Goal: Task Accomplishment & Management: Use online tool/utility

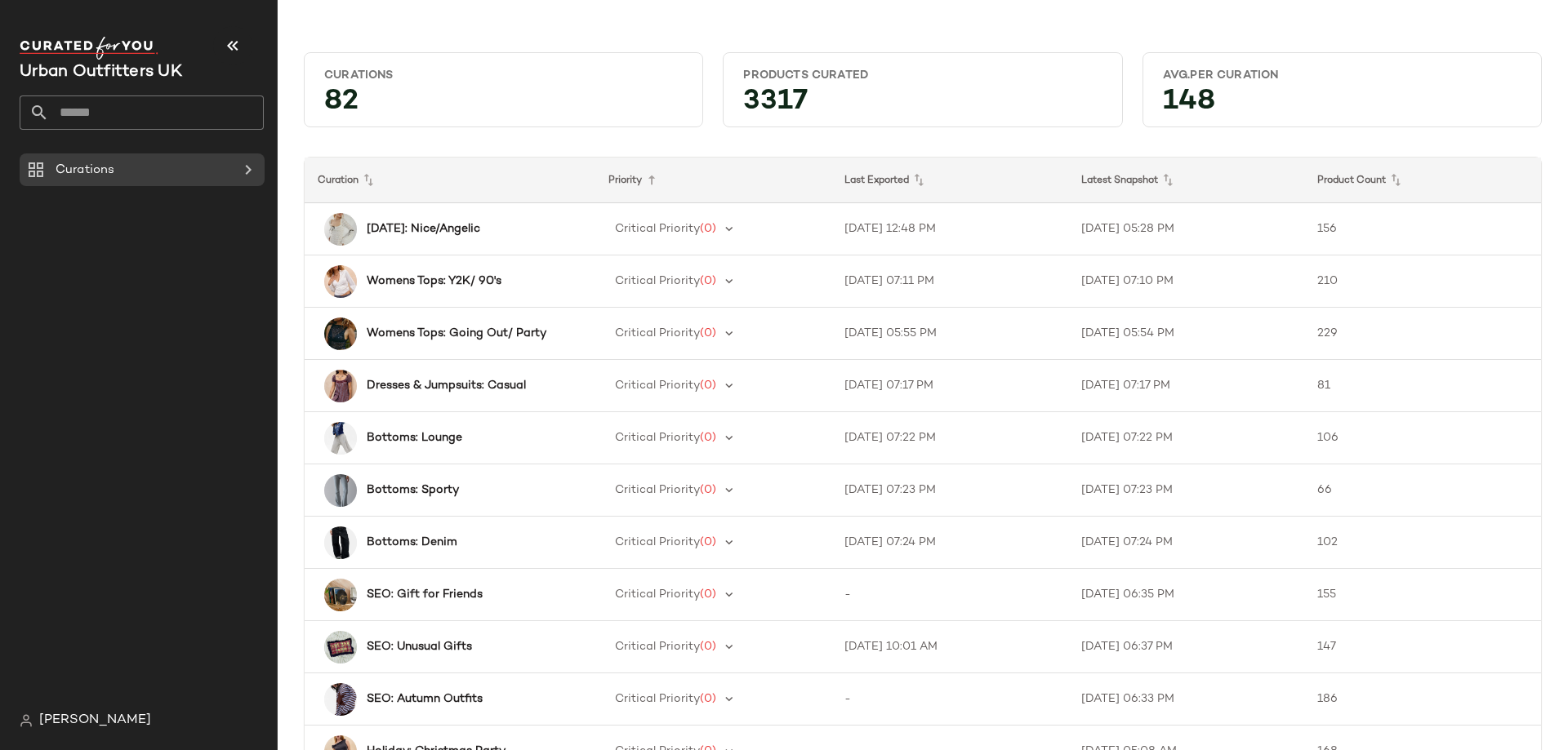
click at [197, 240] on div "Curations" at bounding box center [147, 429] width 257 height 551
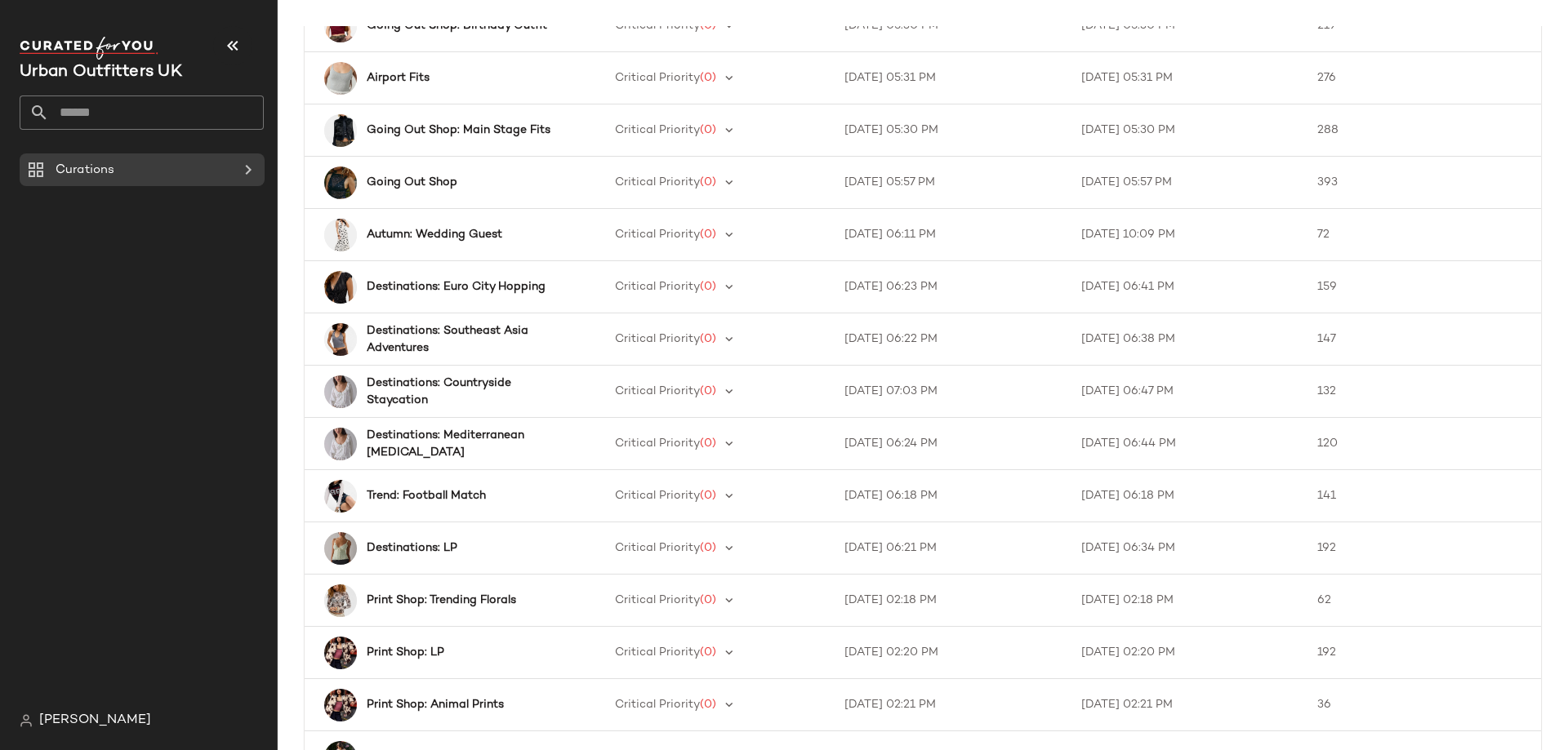
scroll to position [1025, 0]
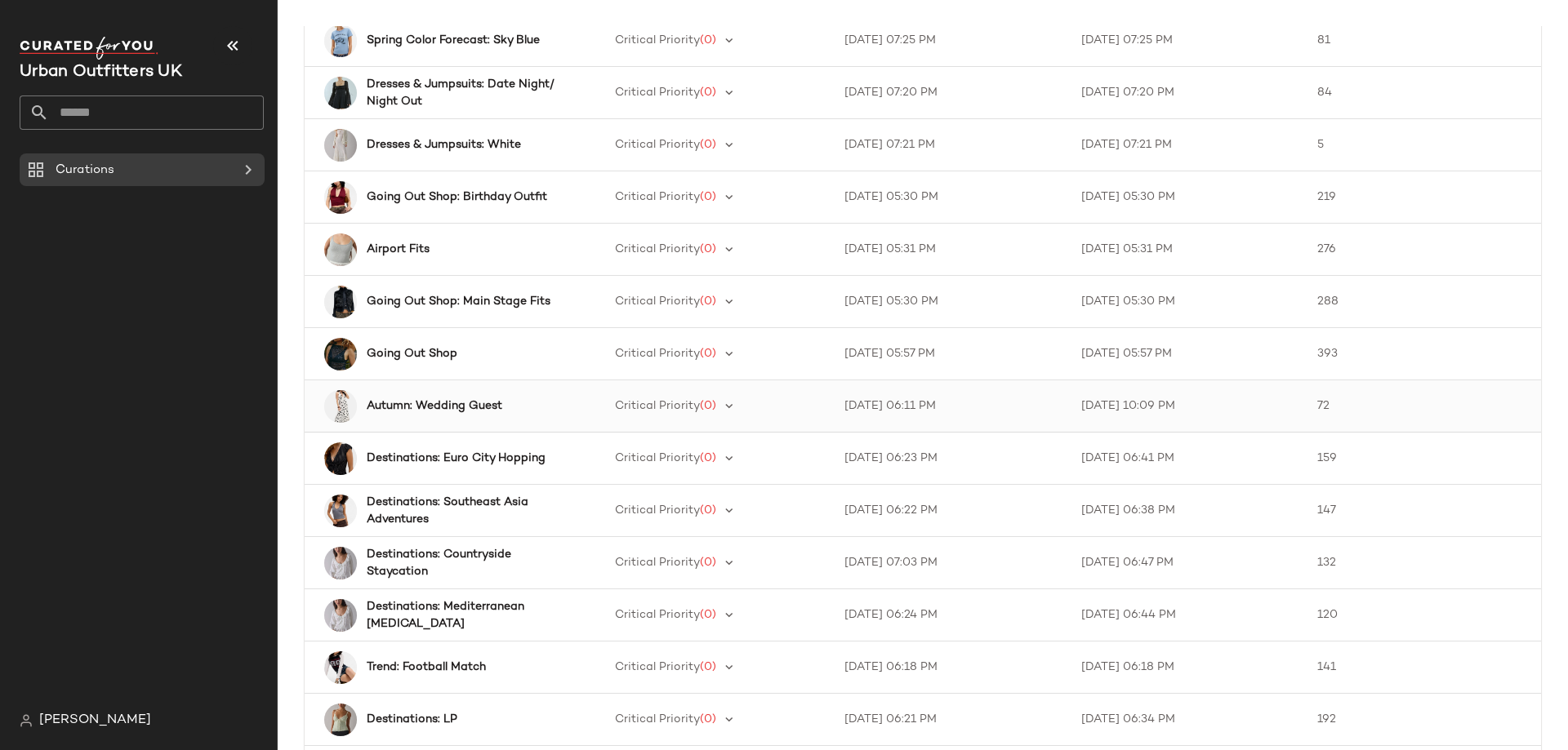
click at [440, 430] on td "Autumn: Wedding Guest" at bounding box center [450, 407] width 291 height 52
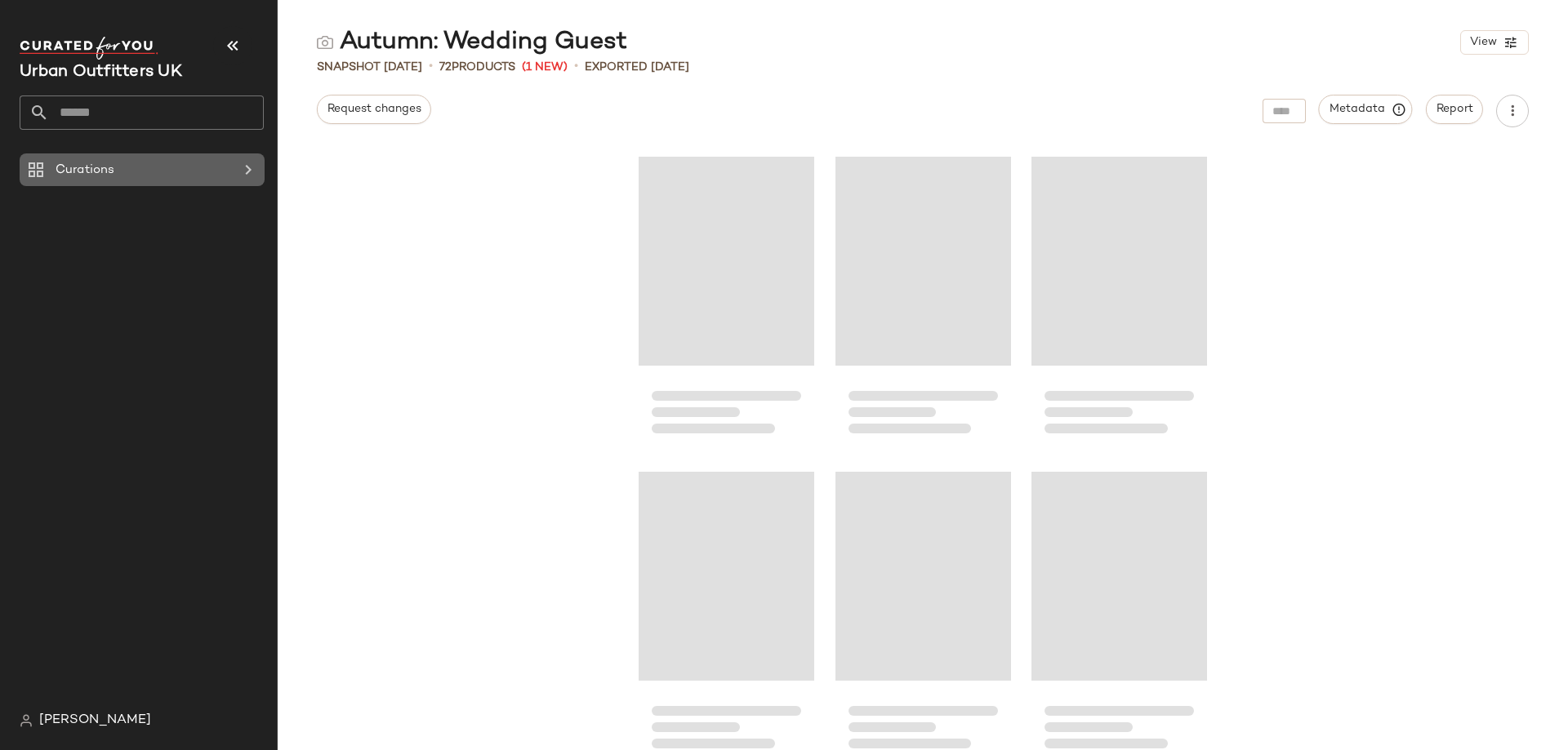
click at [95, 178] on span "Curations" at bounding box center [84, 170] width 59 height 18
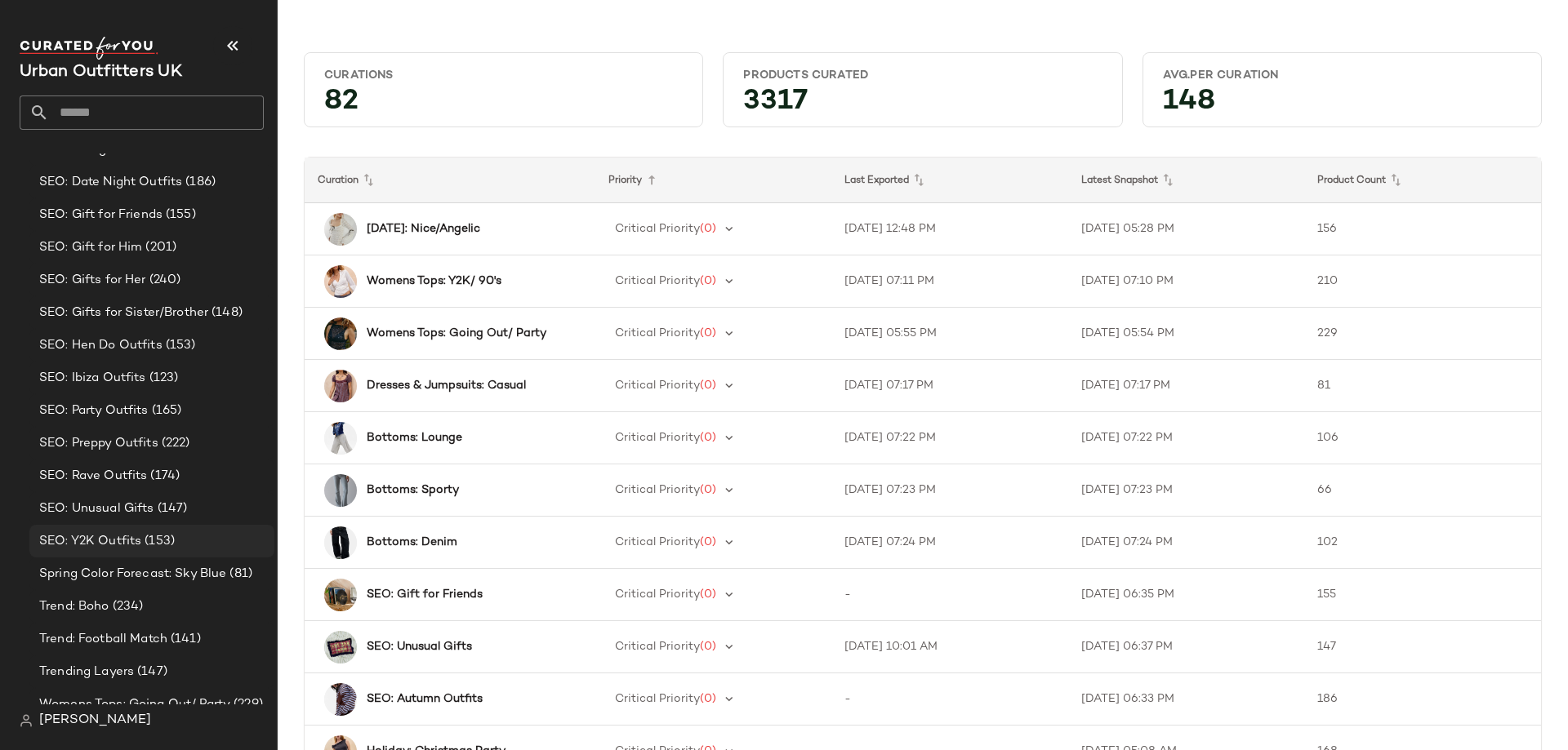
scroll to position [2050, 0]
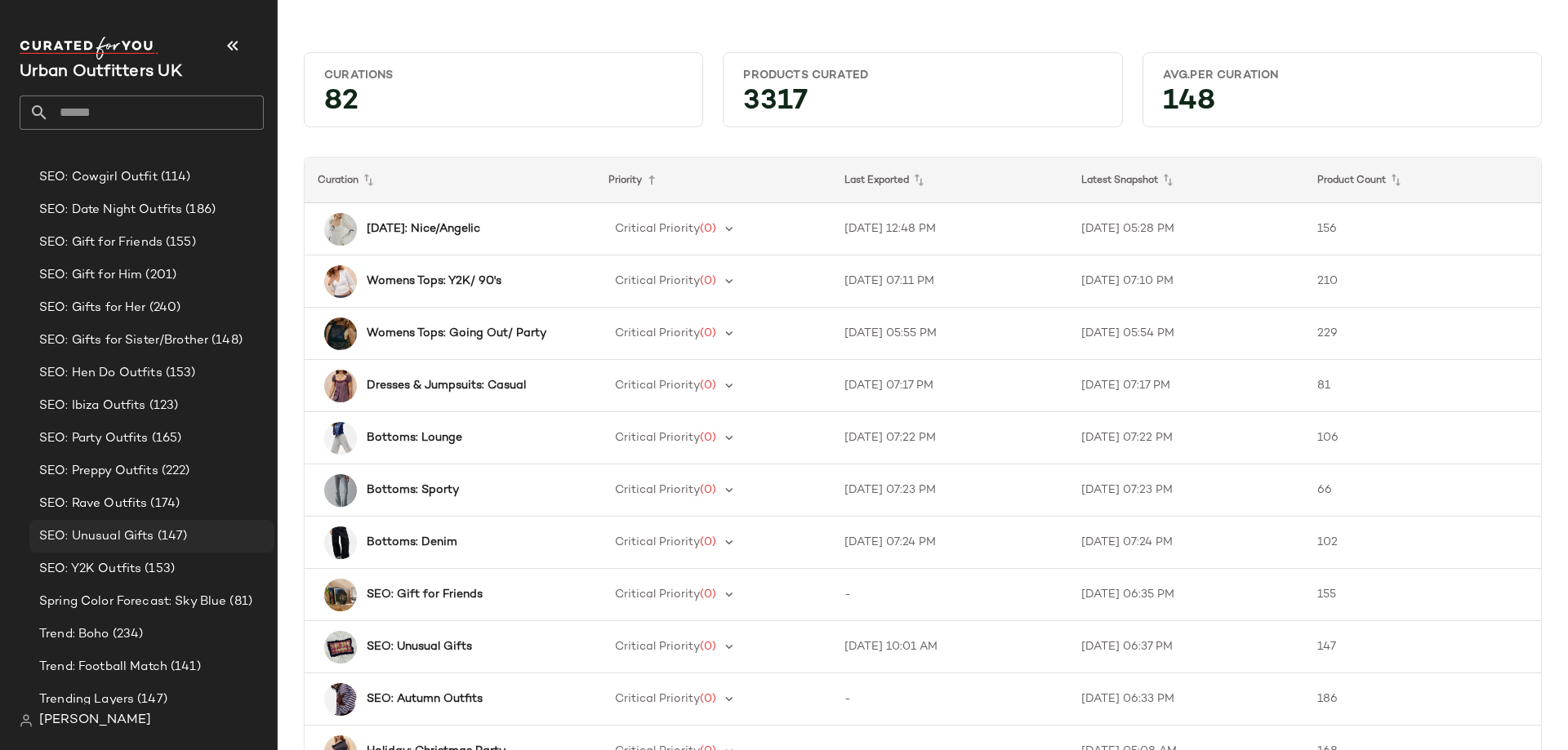
click at [173, 526] on div "SEO: Unusual Gifts (147)" at bounding box center [151, 537] width 245 height 33
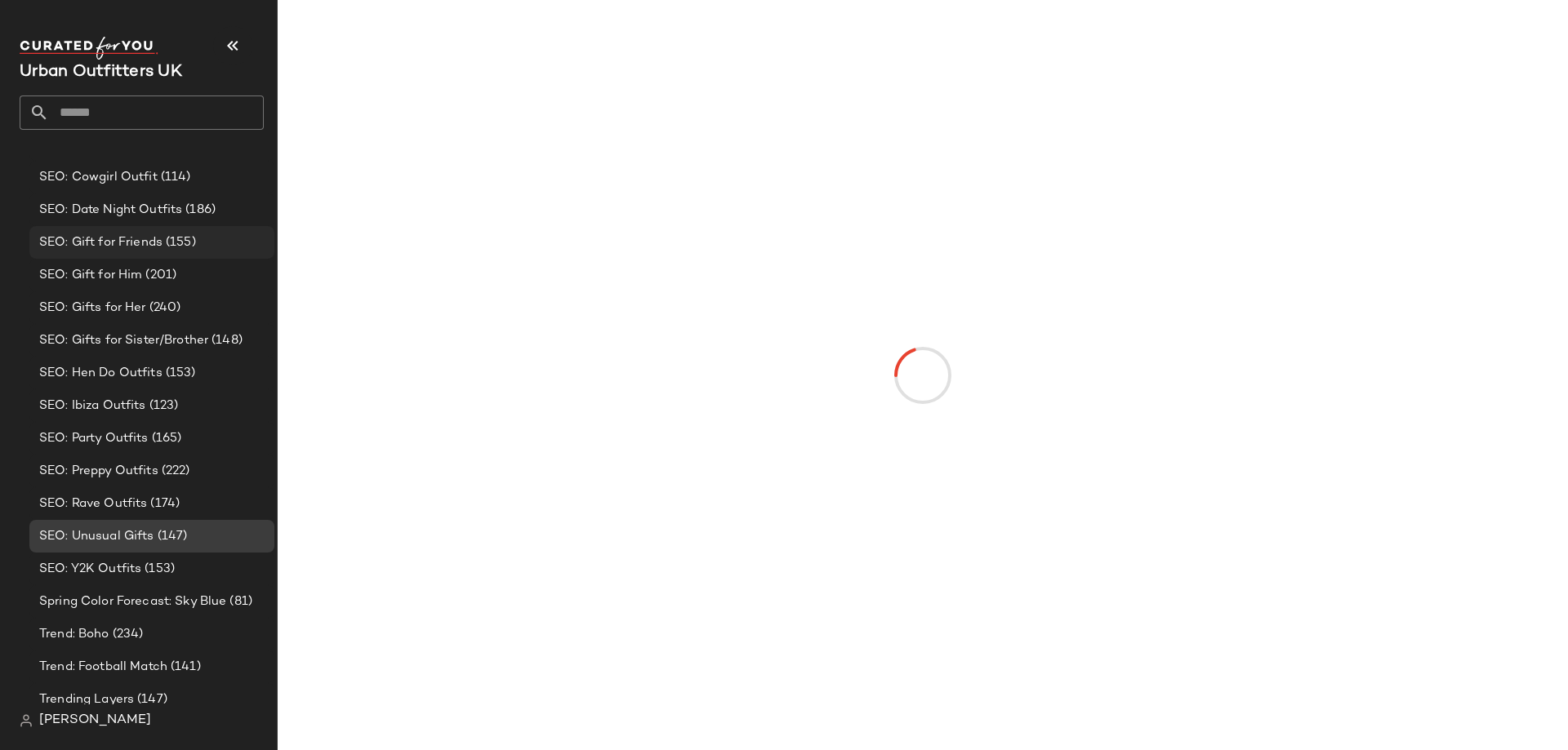
click at [157, 234] on span "SEO: Gift for Friends" at bounding box center [100, 243] width 123 height 18
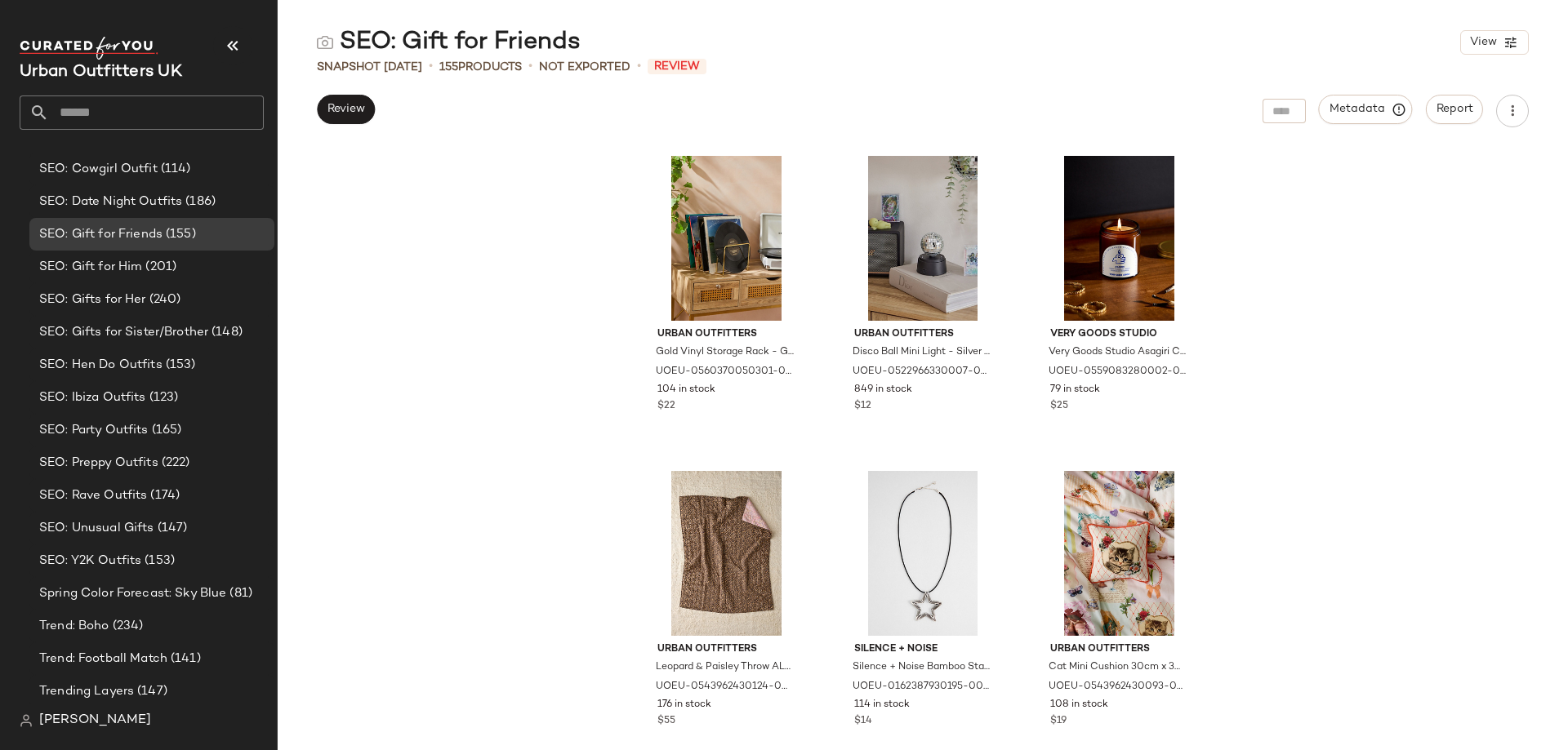
scroll to position [2160, 0]
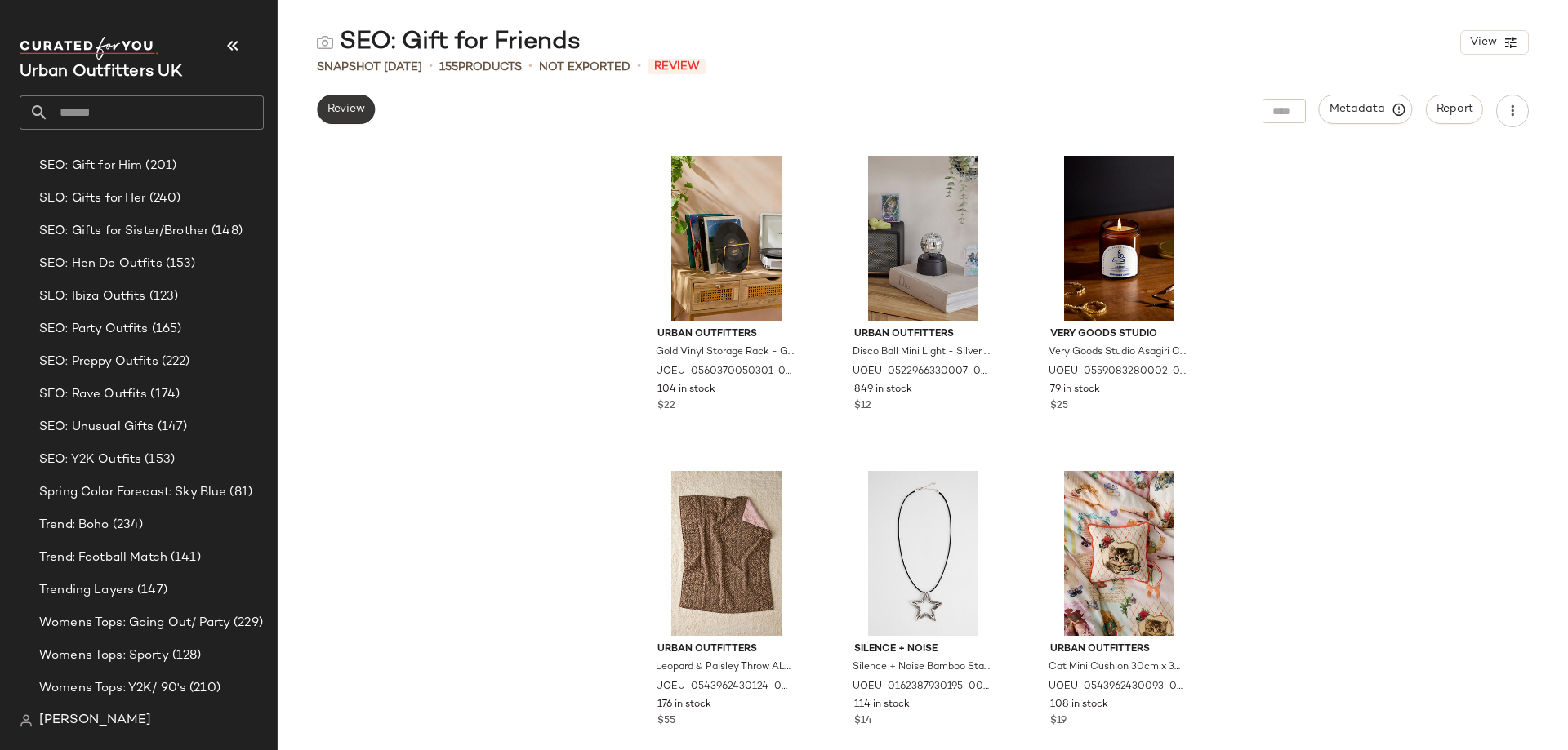
click at [343, 110] on span "Review" at bounding box center [346, 109] width 39 height 13
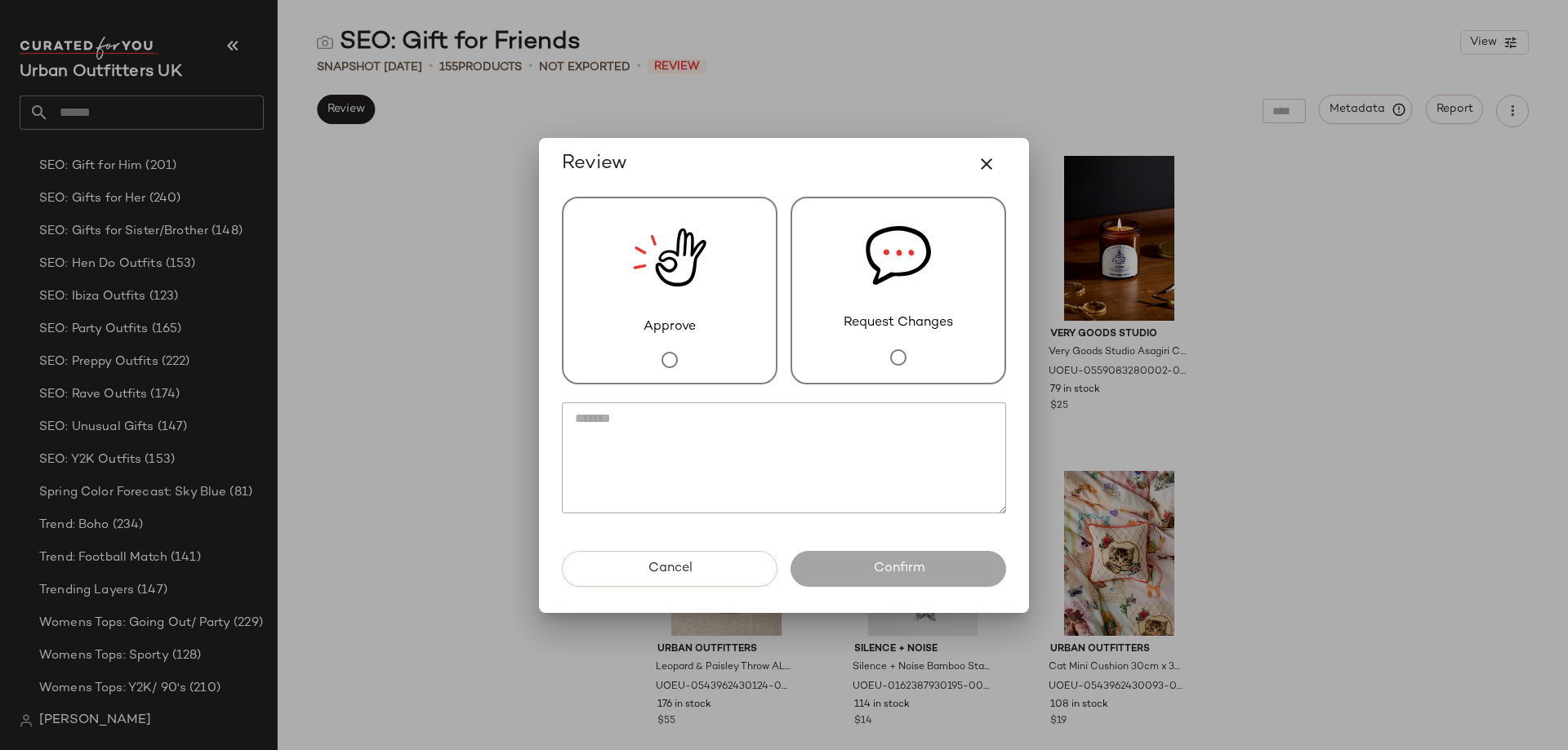
click at [714, 301] on div "Approve" at bounding box center [670, 291] width 215 height 188
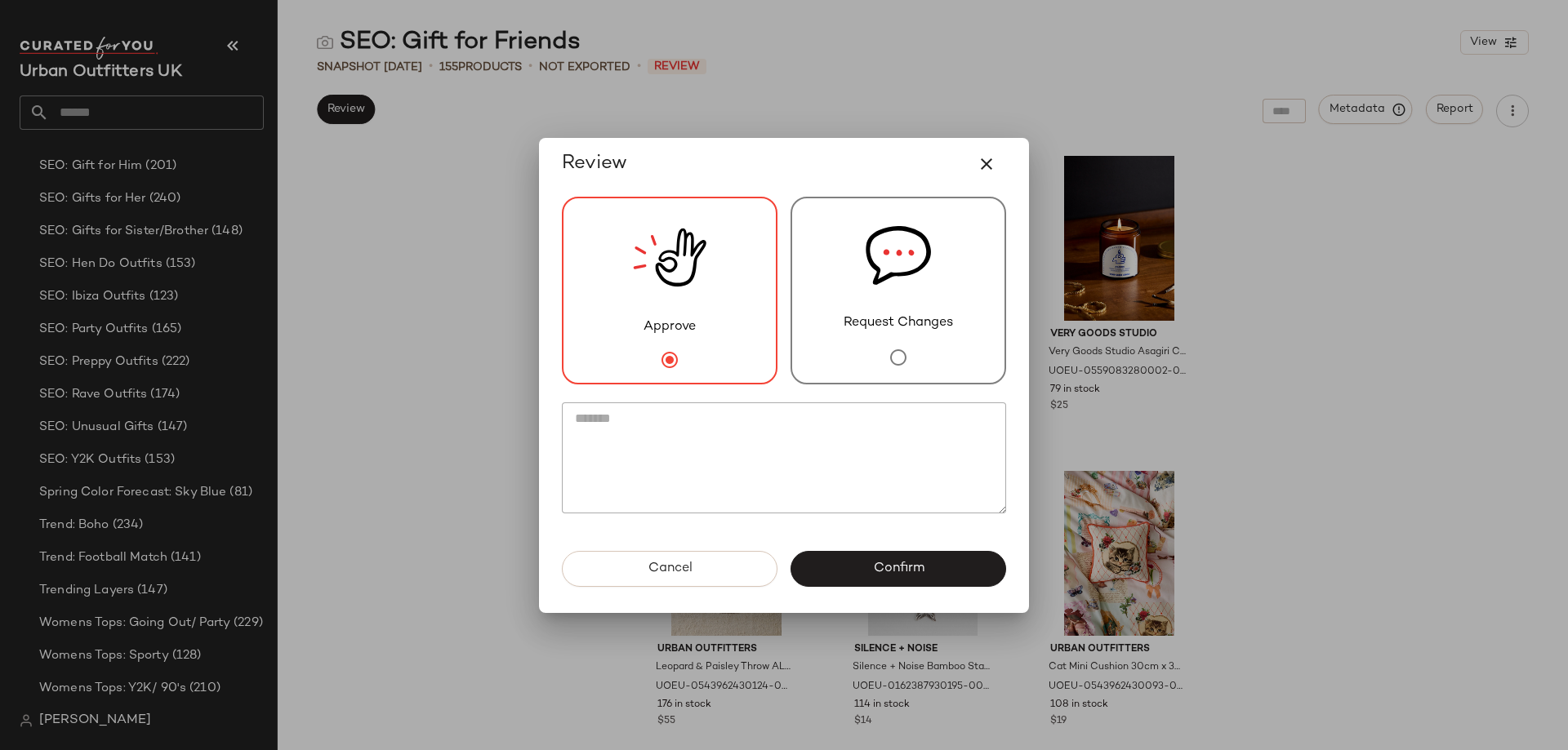
click at [899, 598] on div "Cancel Confirm" at bounding box center [784, 582] width 471 height 62
click at [858, 555] on button "Confirm" at bounding box center [898, 569] width 215 height 36
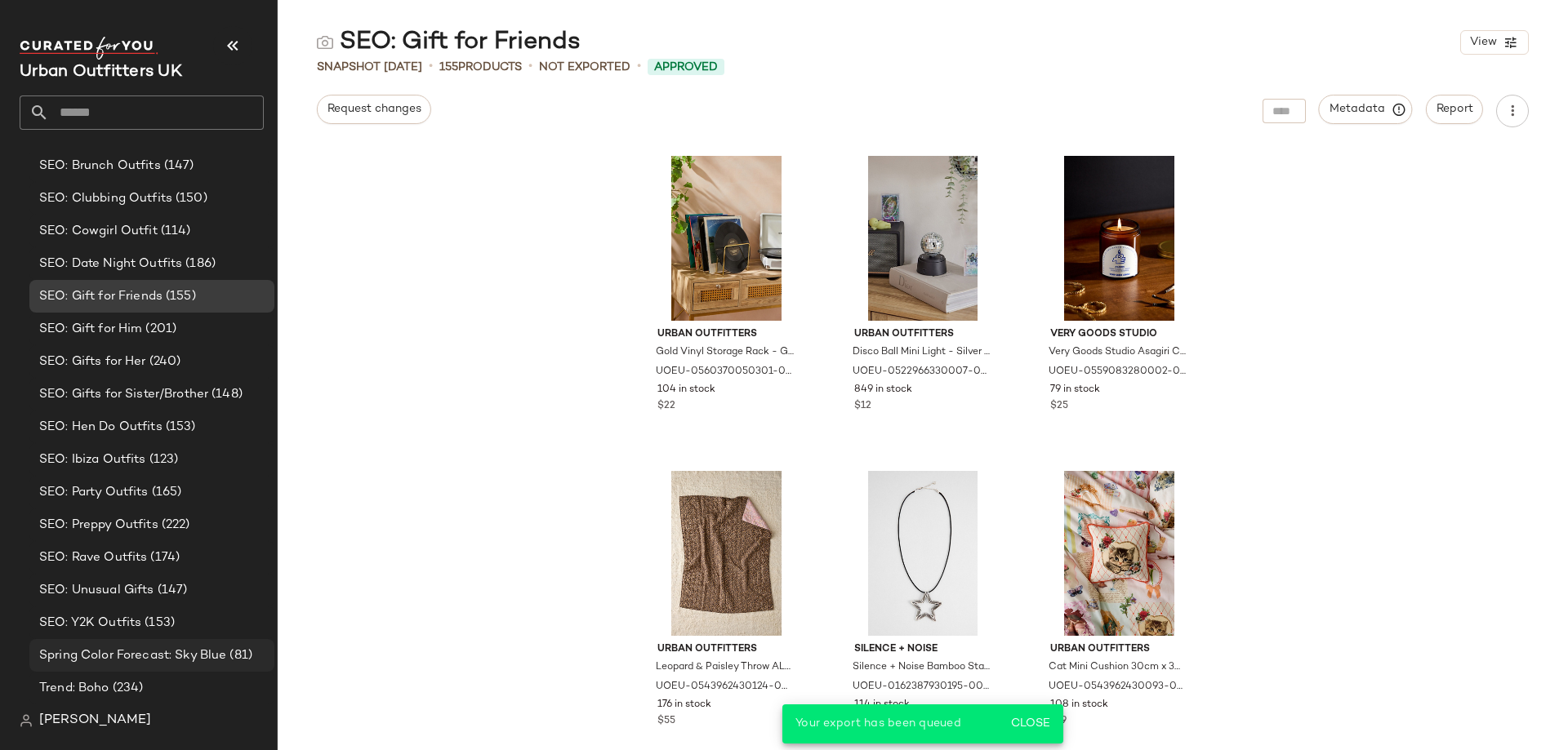
scroll to position [1990, 0]
click at [168, 363] on span "(240)" at bounding box center [164, 368] width 35 height 18
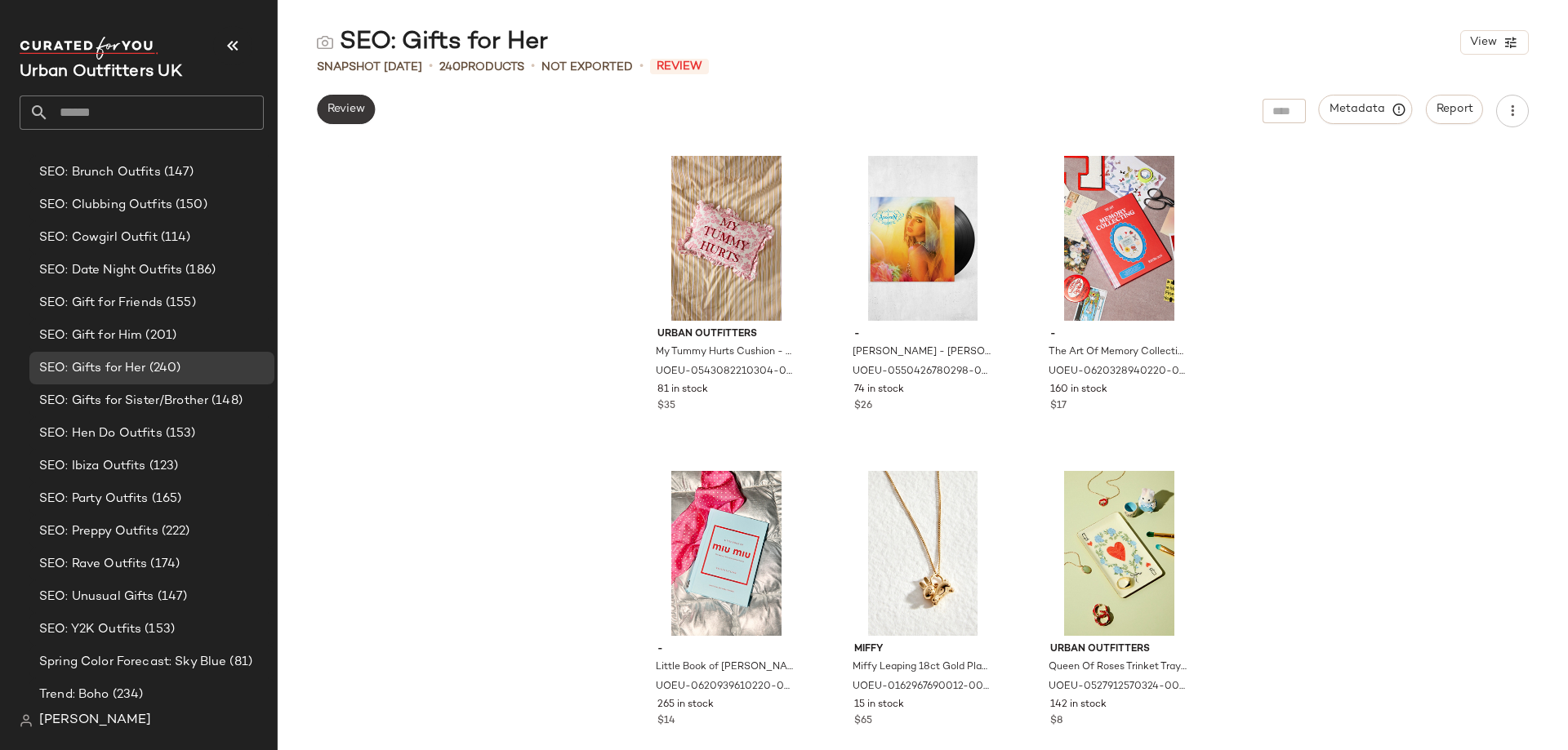
click at [347, 103] on span "Review" at bounding box center [346, 109] width 39 height 13
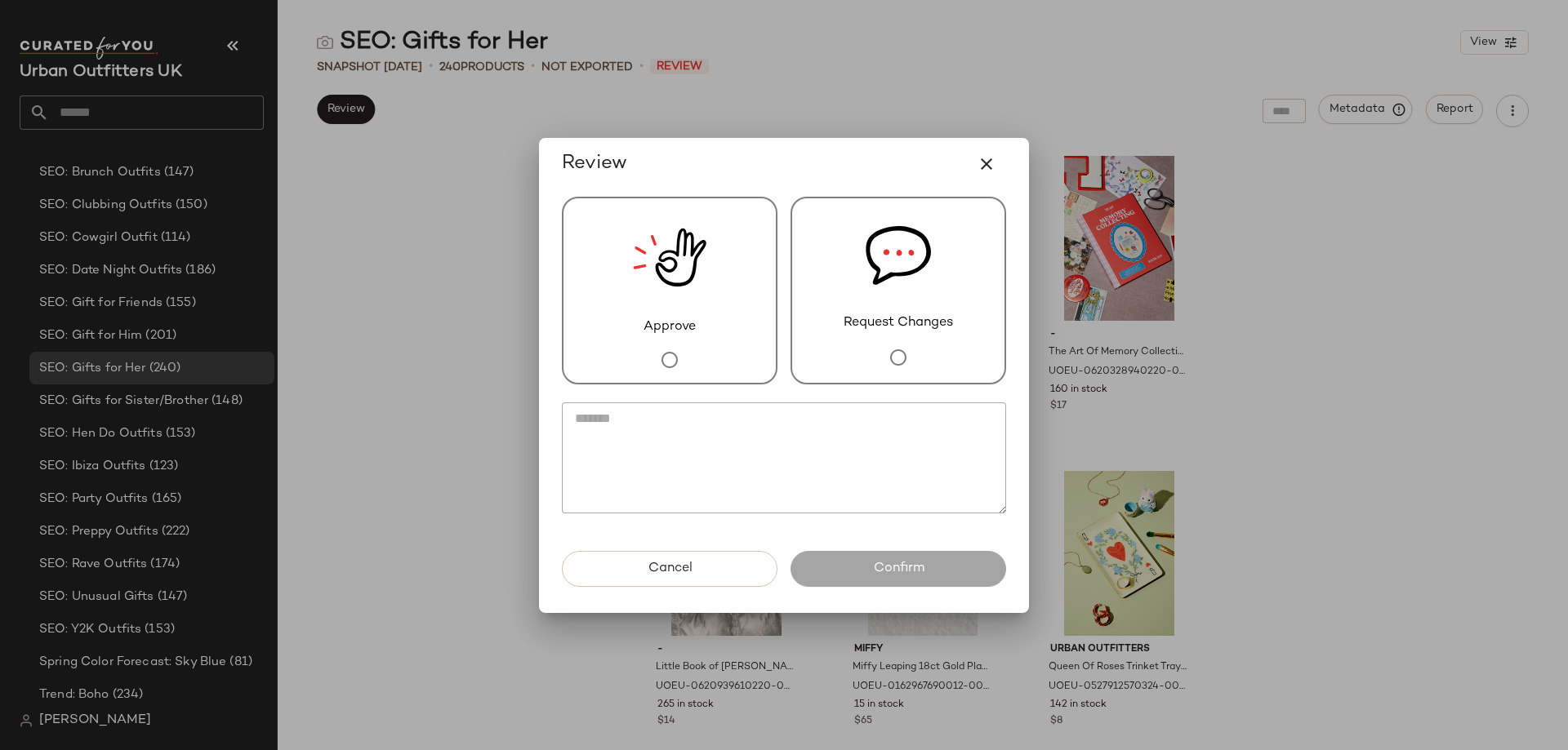
click at [647, 265] on img at bounding box center [670, 258] width 74 height 119
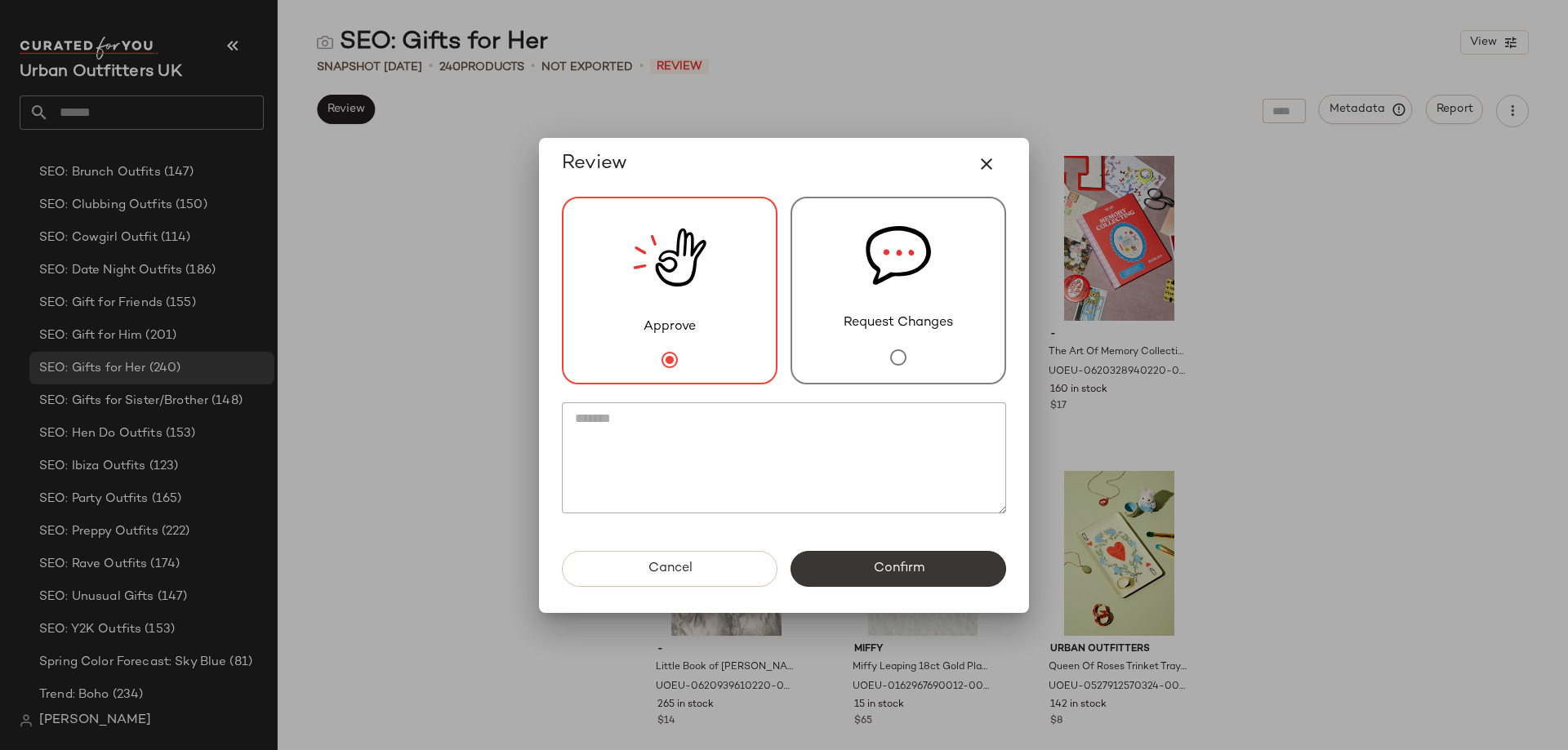
click at [882, 565] on span "Confirm" at bounding box center [898, 569] width 51 height 16
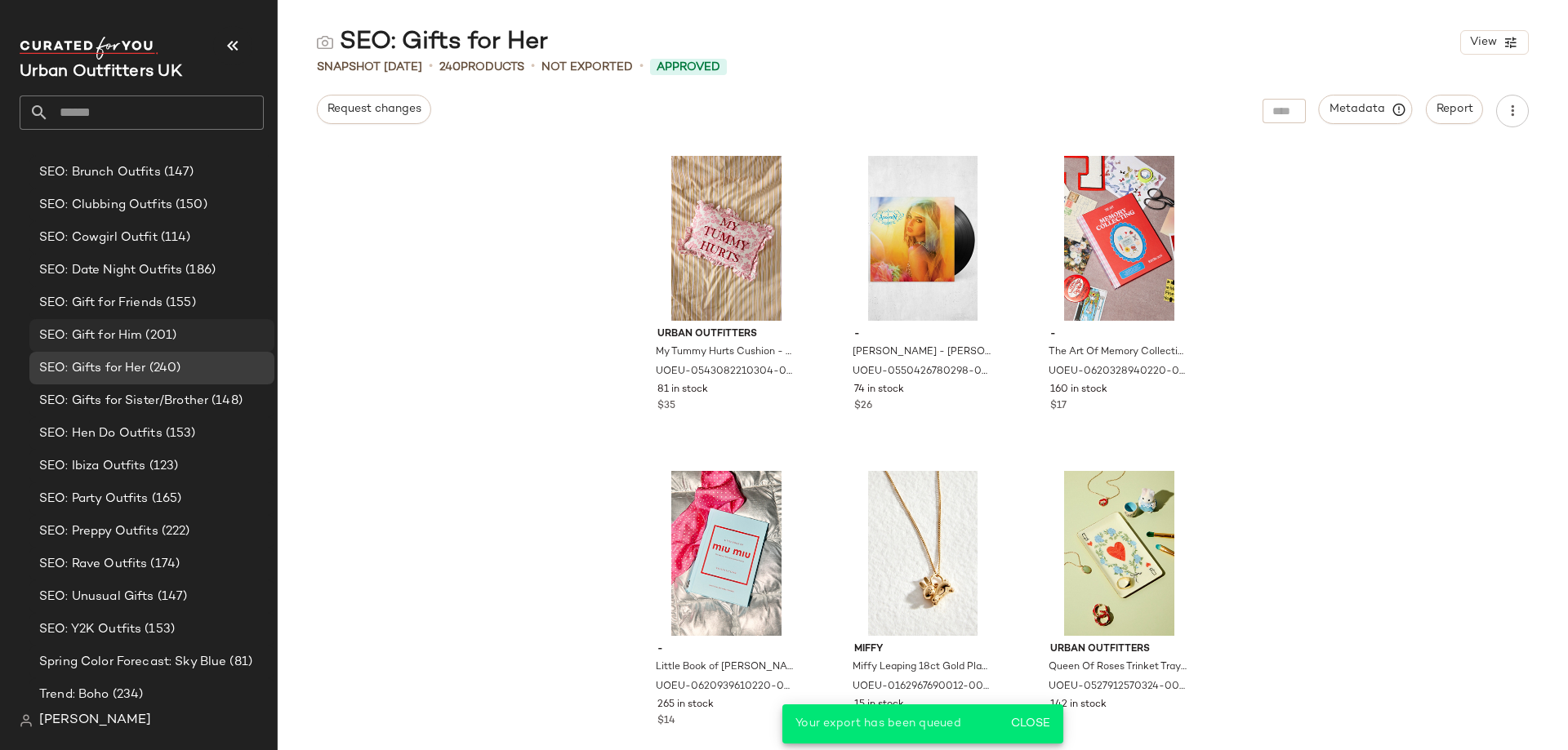
click at [137, 342] on span "SEO: Gift for Him" at bounding box center [90, 336] width 103 height 18
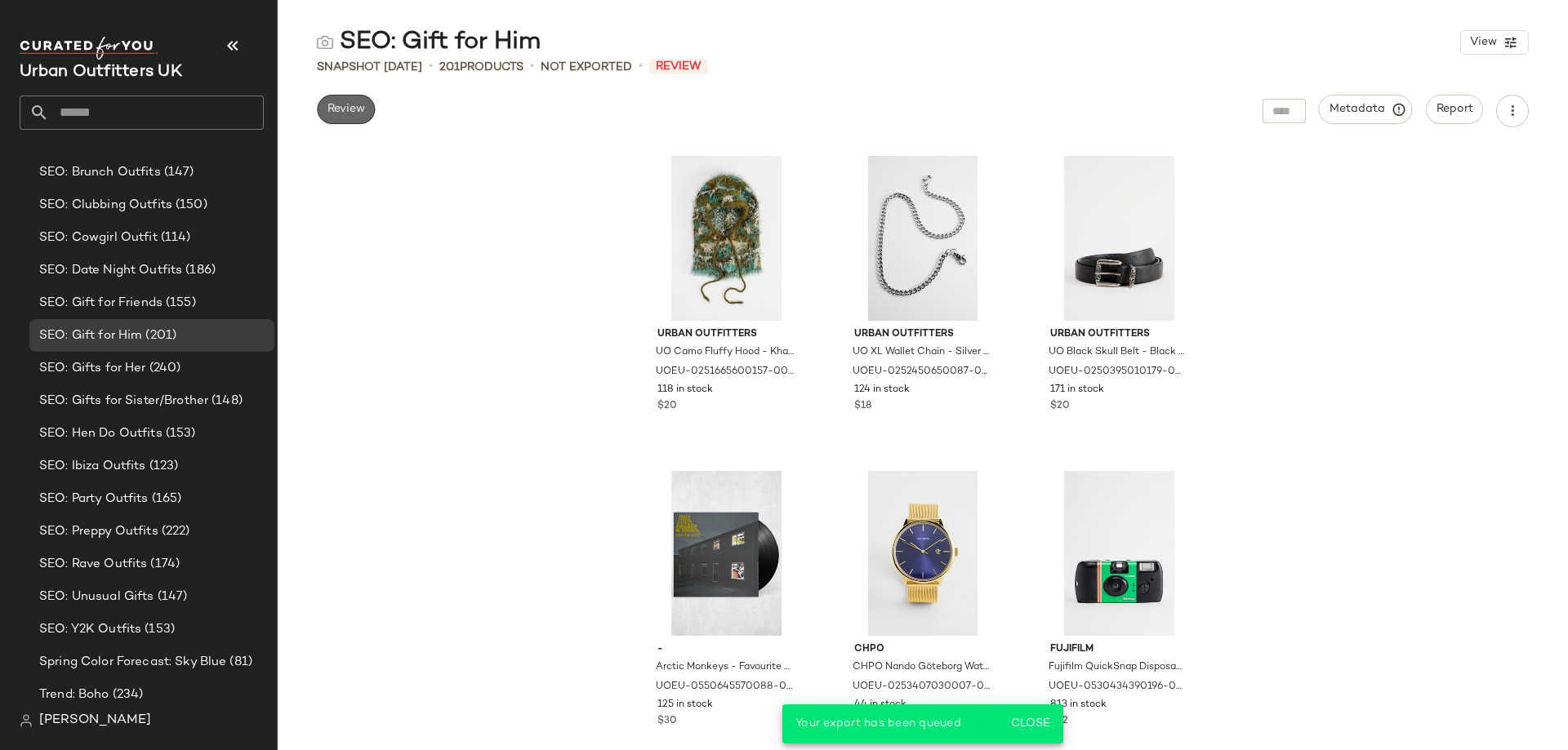
click at [340, 113] on span "Review" at bounding box center [346, 109] width 39 height 13
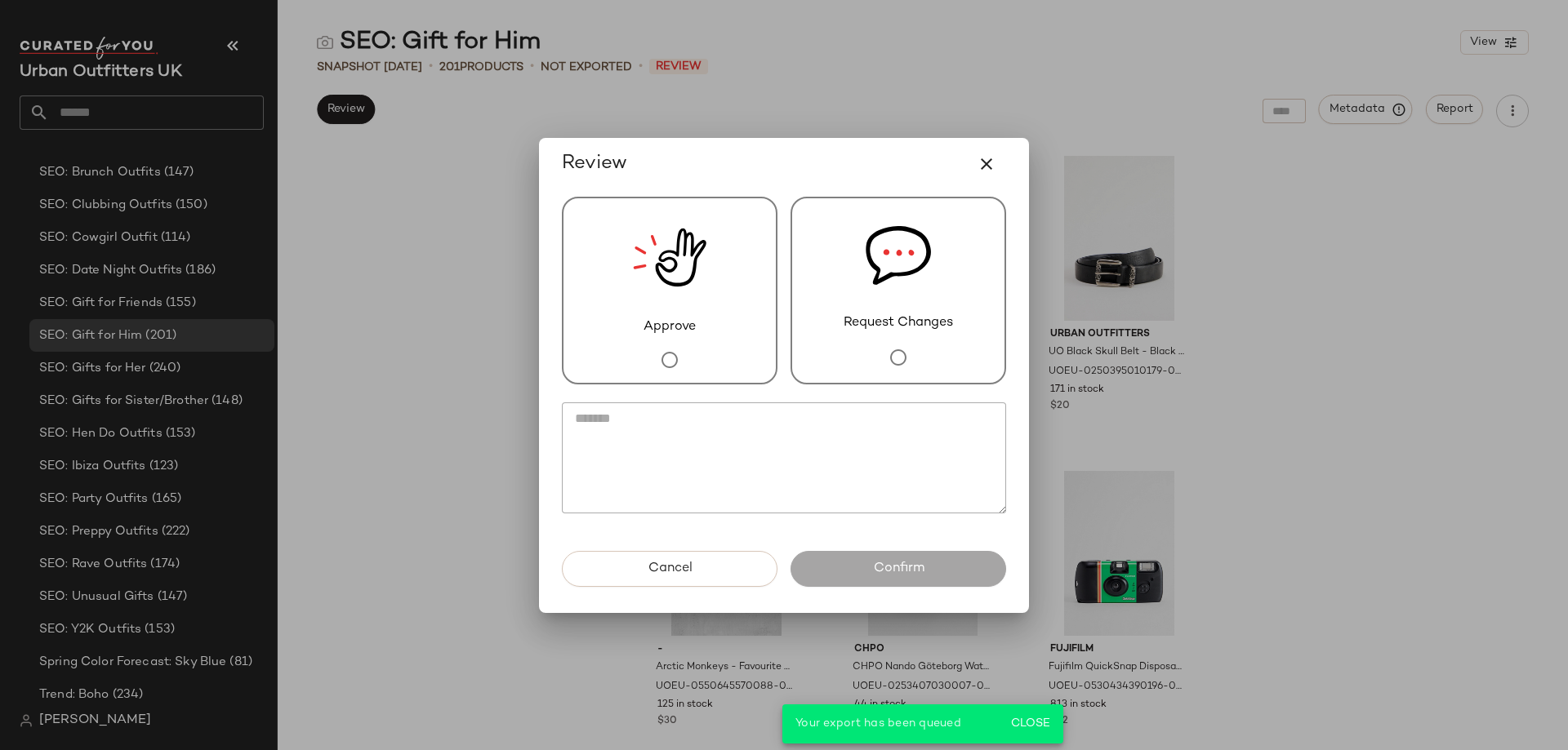
click at [693, 299] on img at bounding box center [670, 258] width 74 height 119
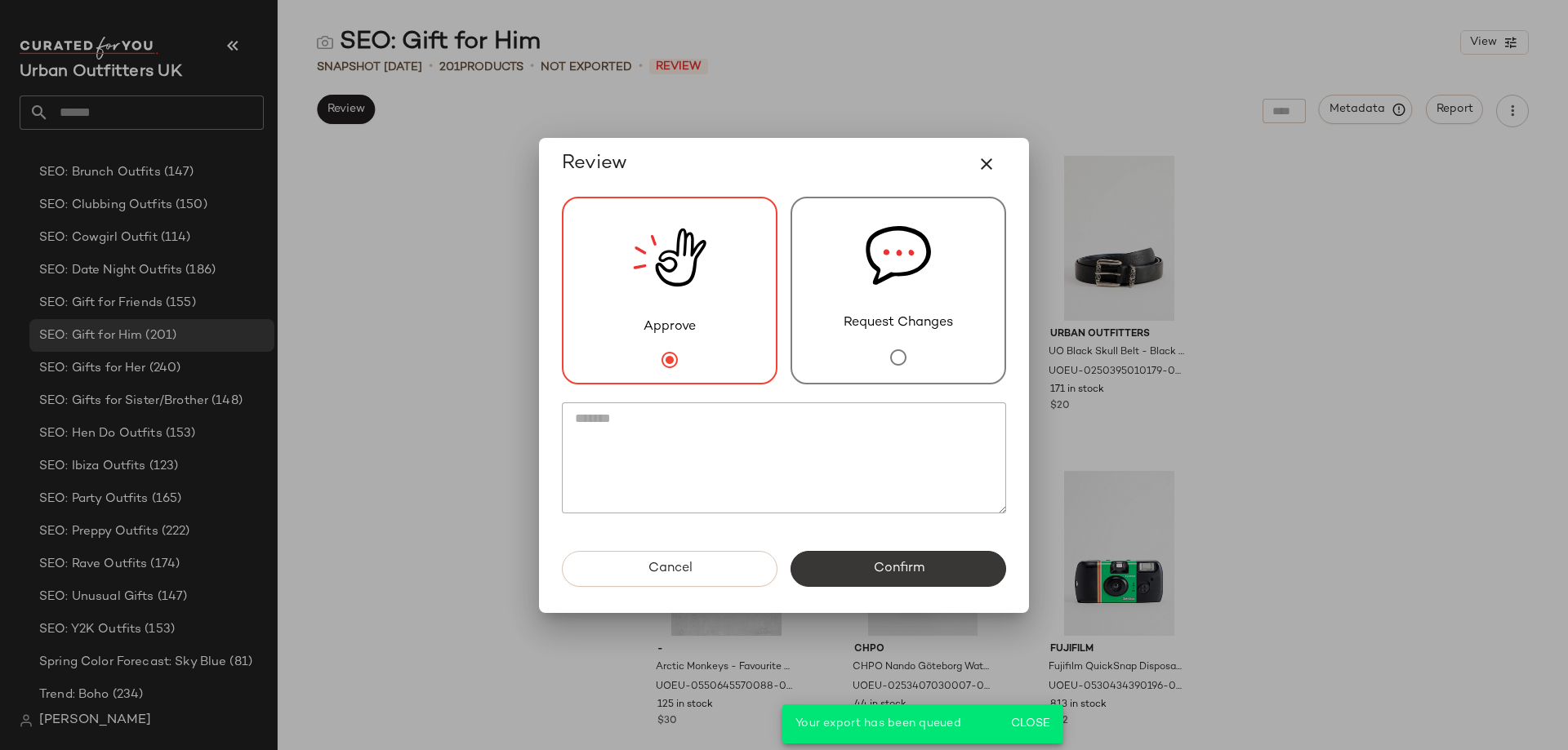
click at [864, 582] on button "Confirm" at bounding box center [898, 569] width 215 height 36
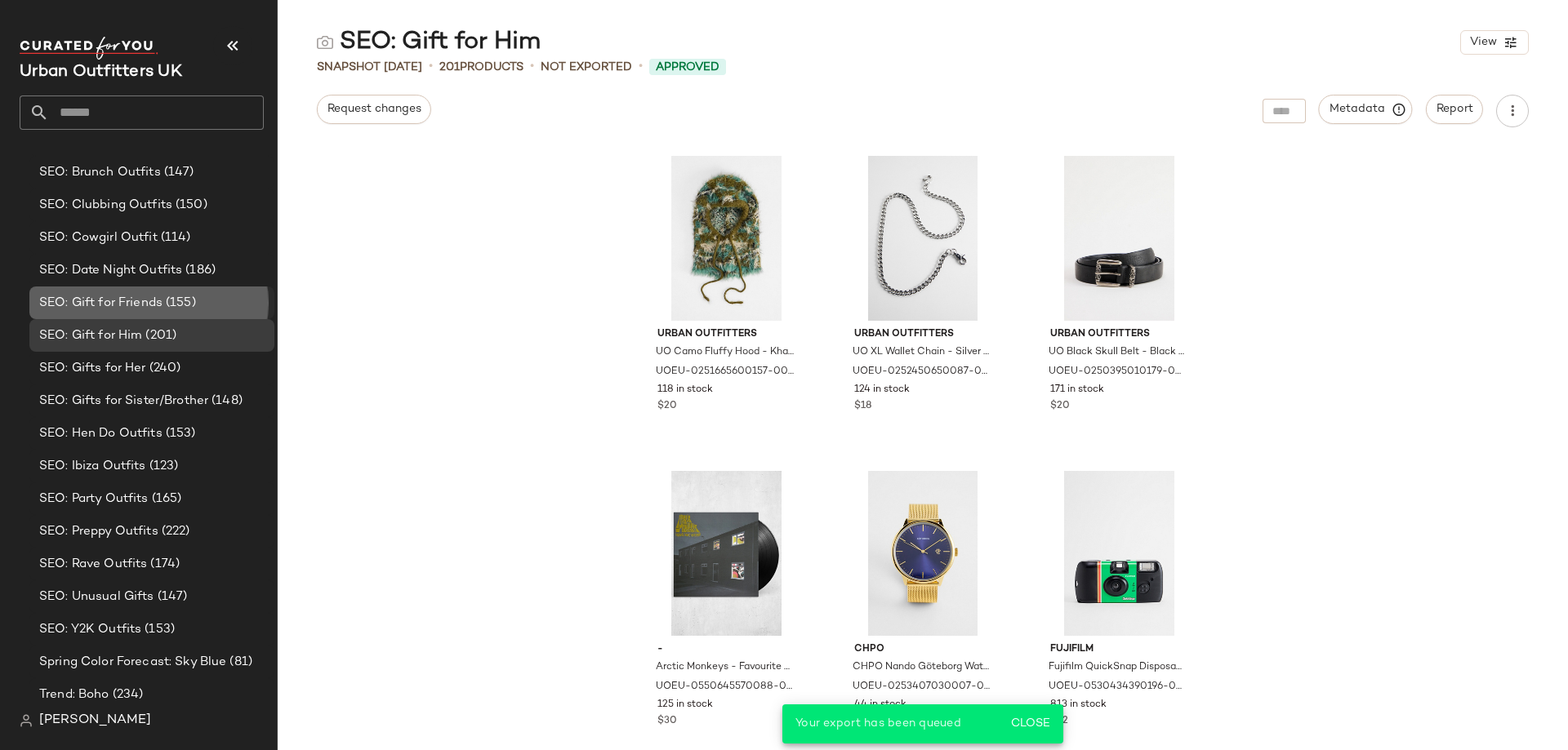
click at [137, 299] on span "SEO: Gift for Friends" at bounding box center [100, 303] width 123 height 18
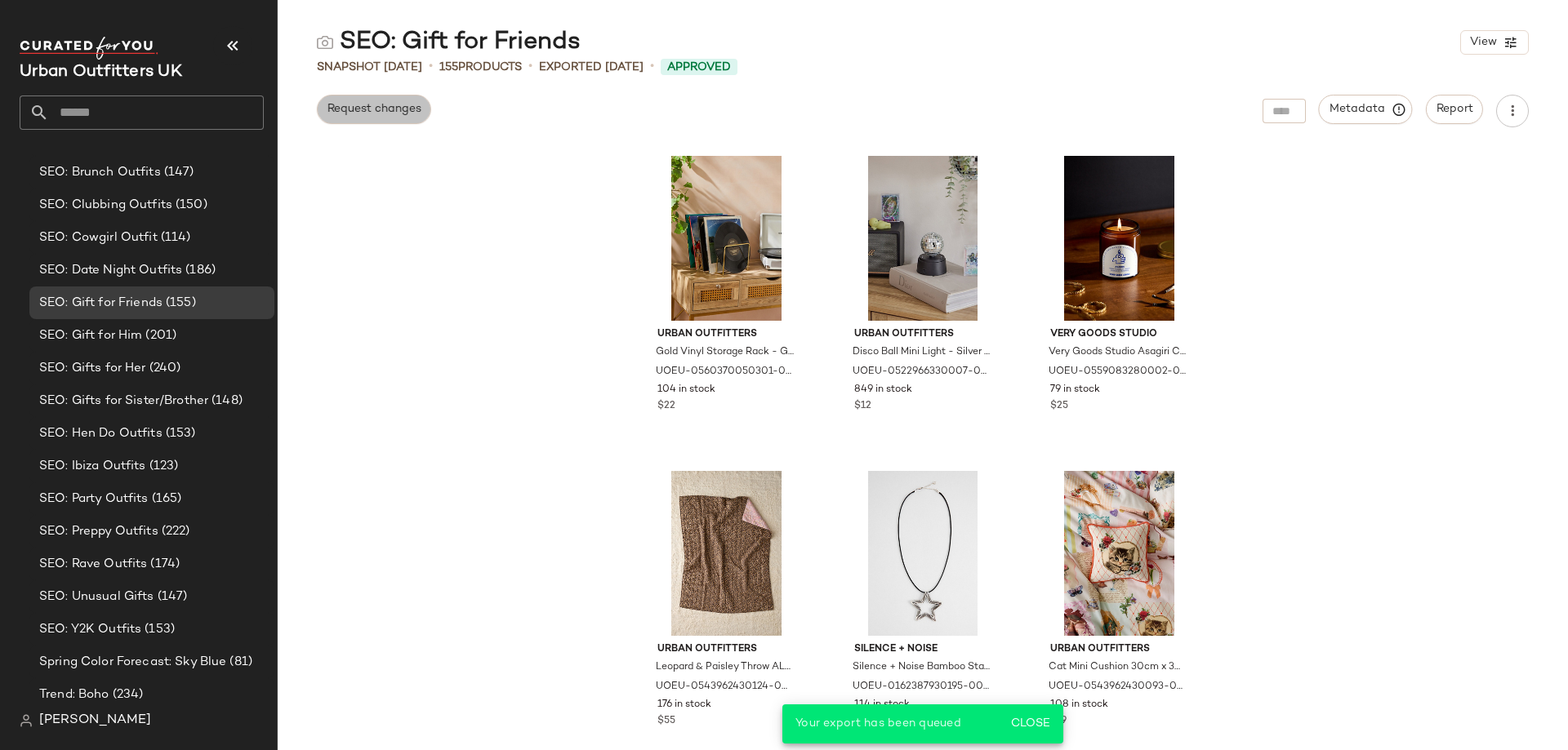
click at [348, 116] on span "Request changes" at bounding box center [375, 109] width 95 height 13
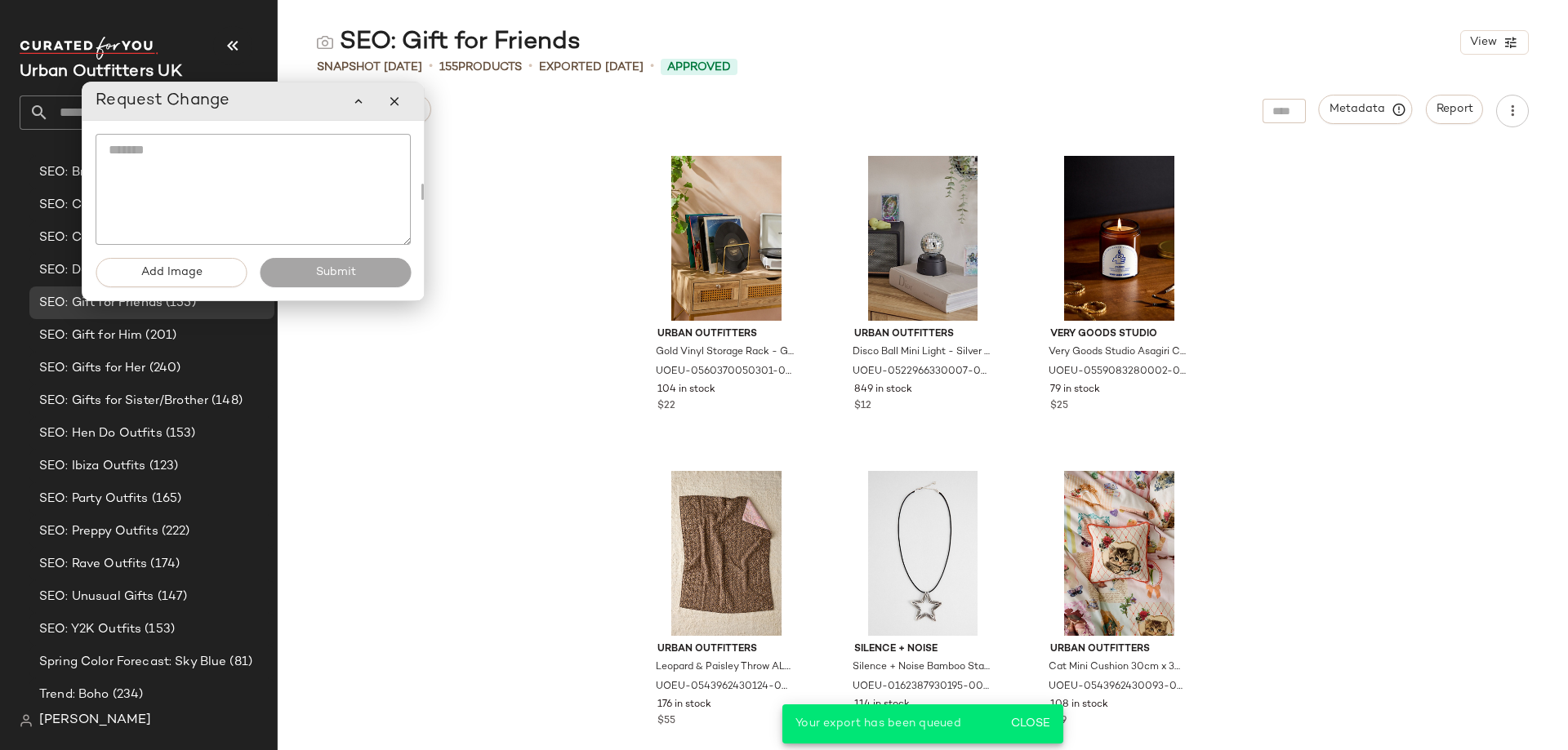
click at [483, 327] on div "Urban Outfitters Gold Vinyl Storage Rack - Gold ALL at Urban Outfitters UOEU-05…" at bounding box center [923, 448] width 1290 height 603
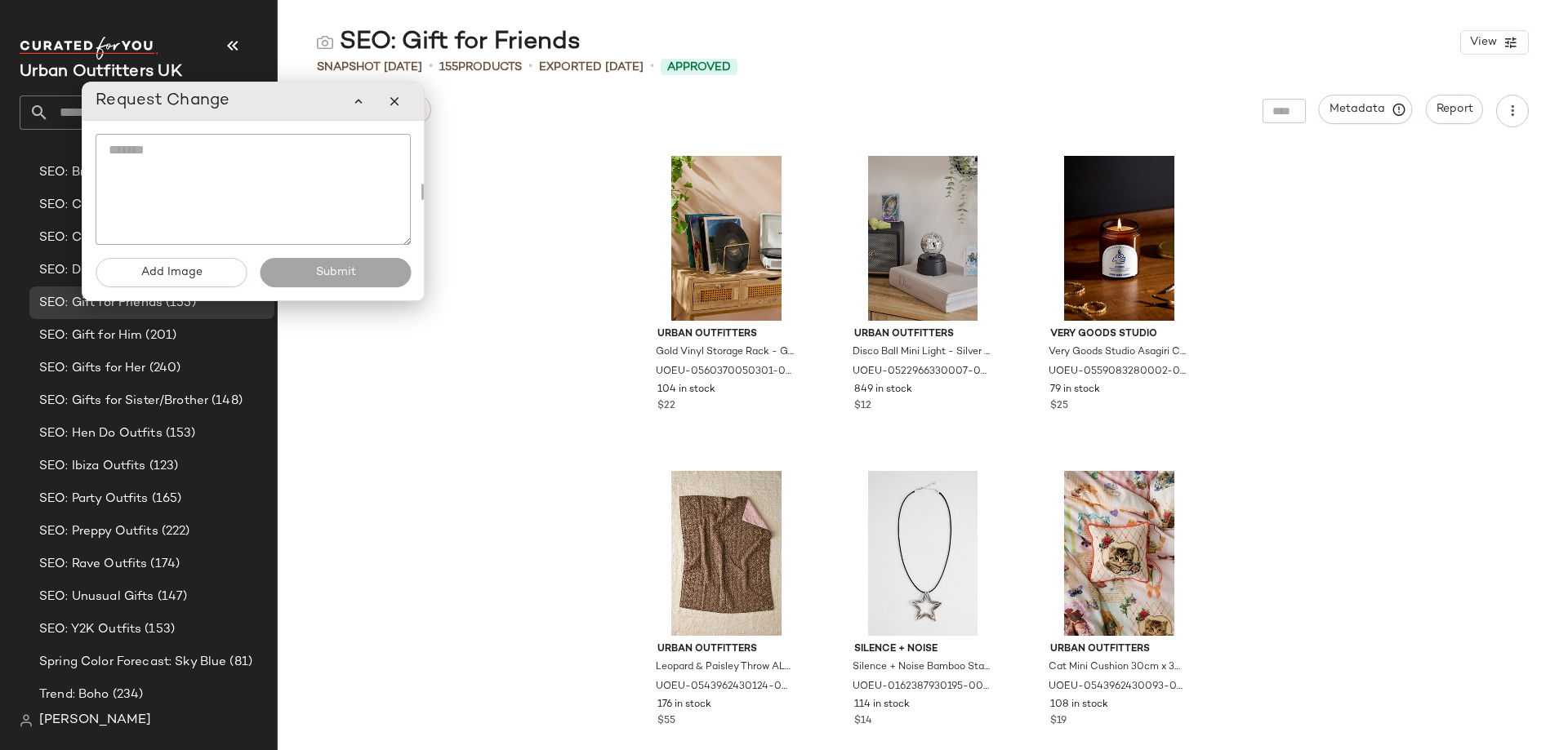
click at [377, 102] on div at bounding box center [376, 102] width 69 height 33
click at [389, 106] on icon "button" at bounding box center [394, 101] width 15 height 15
